Goal: Check status: Check status

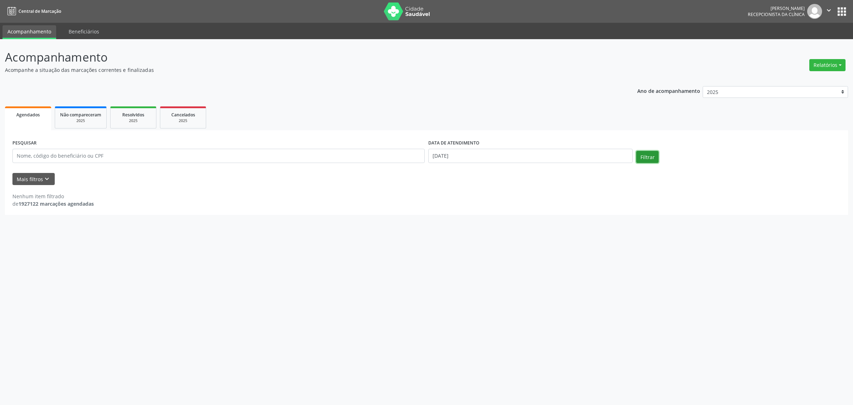
click at [648, 159] on button "Filtrar" at bounding box center [647, 157] width 22 height 12
click at [469, 154] on input "[DATE]" at bounding box center [530, 156] width 204 height 14
click at [430, 171] on icon at bounding box center [431, 171] width 2 height 5
select select "8"
click at [482, 235] on span "24" at bounding box center [480, 235] width 14 height 14
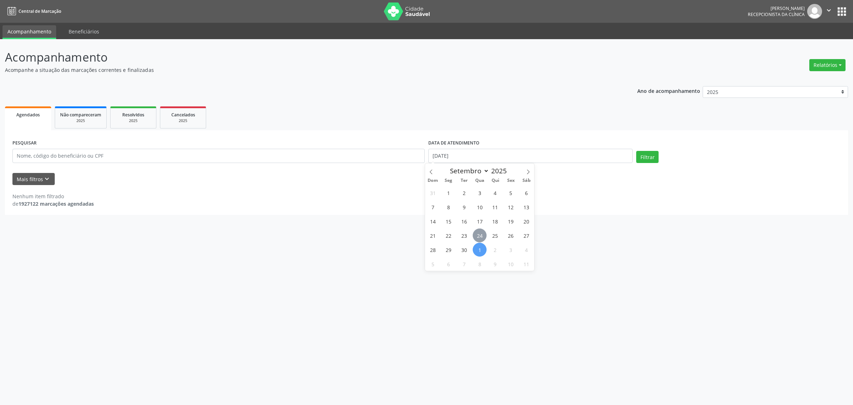
type input "[DATE]"
click at [482, 235] on span "24" at bounding box center [480, 235] width 14 height 14
click at [651, 159] on button "Filtrar" at bounding box center [647, 157] width 22 height 12
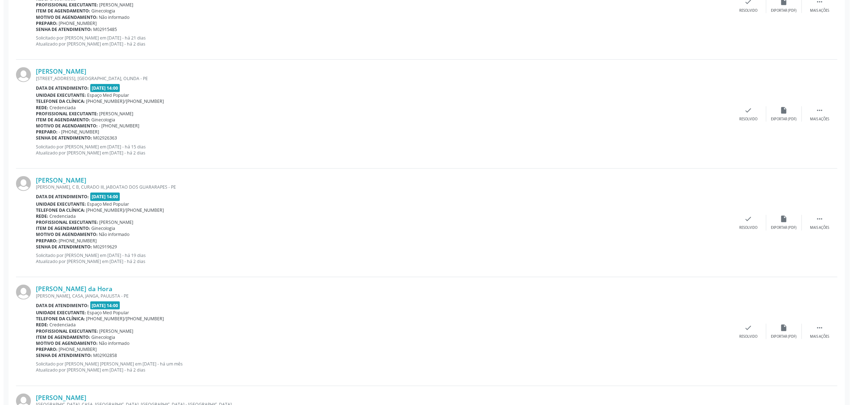
scroll to position [1111, 0]
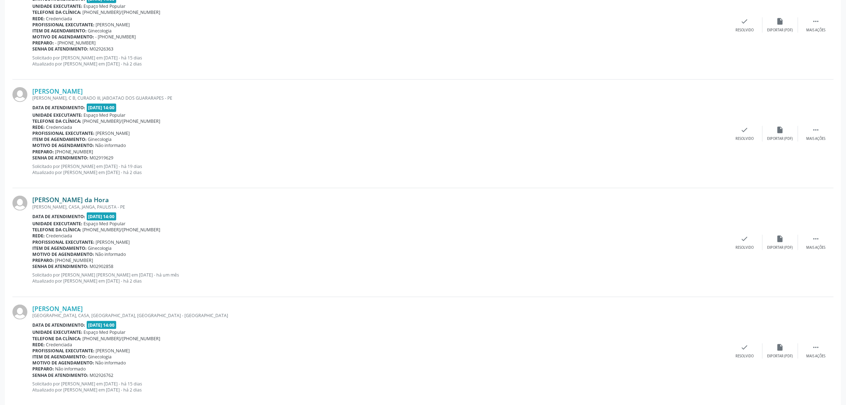
click at [79, 200] on link "[PERSON_NAME] da Hora" at bounding box center [70, 200] width 76 height 8
